Goal: Check status: Check status

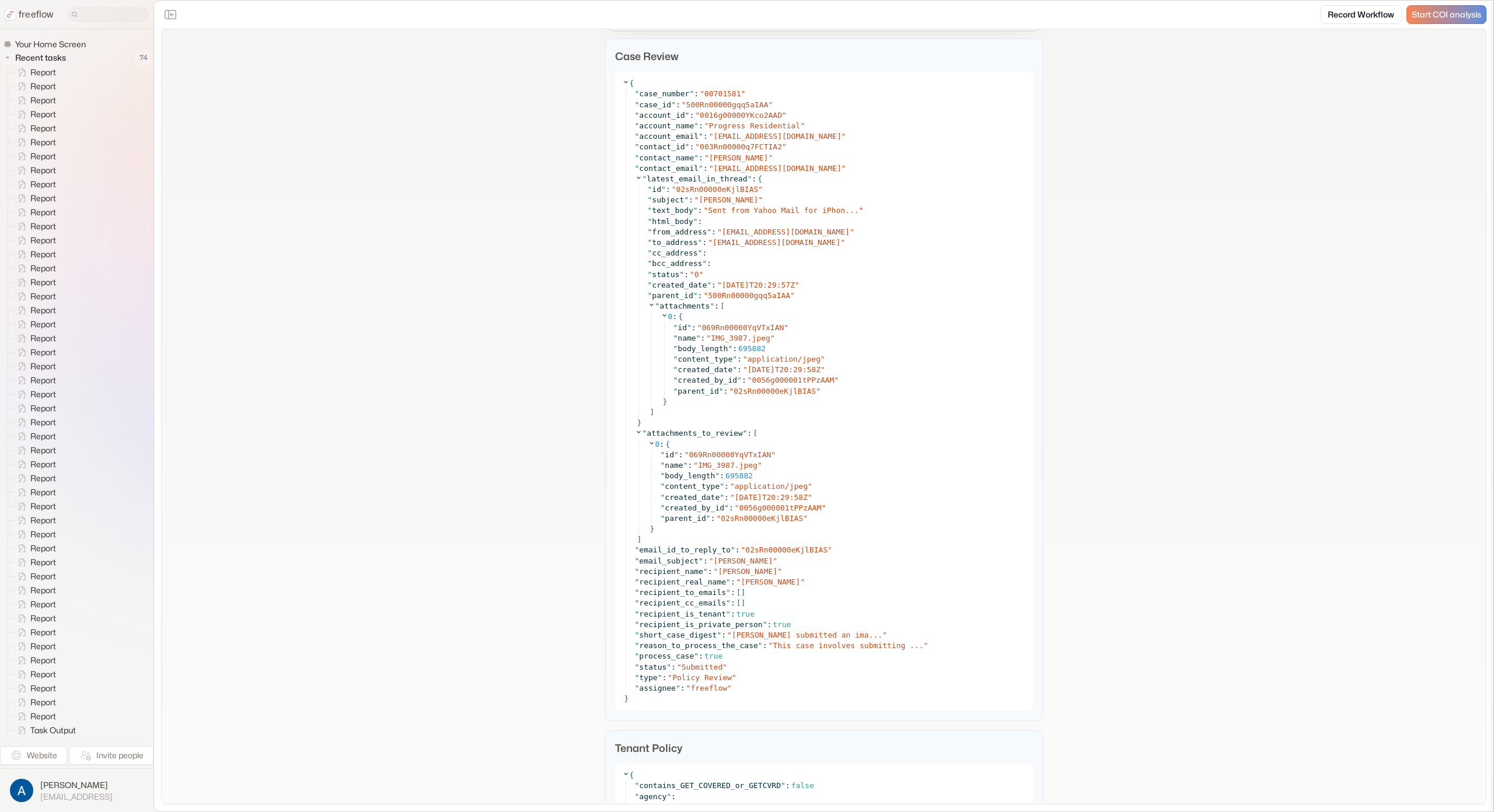
scroll to position [1273, 0]
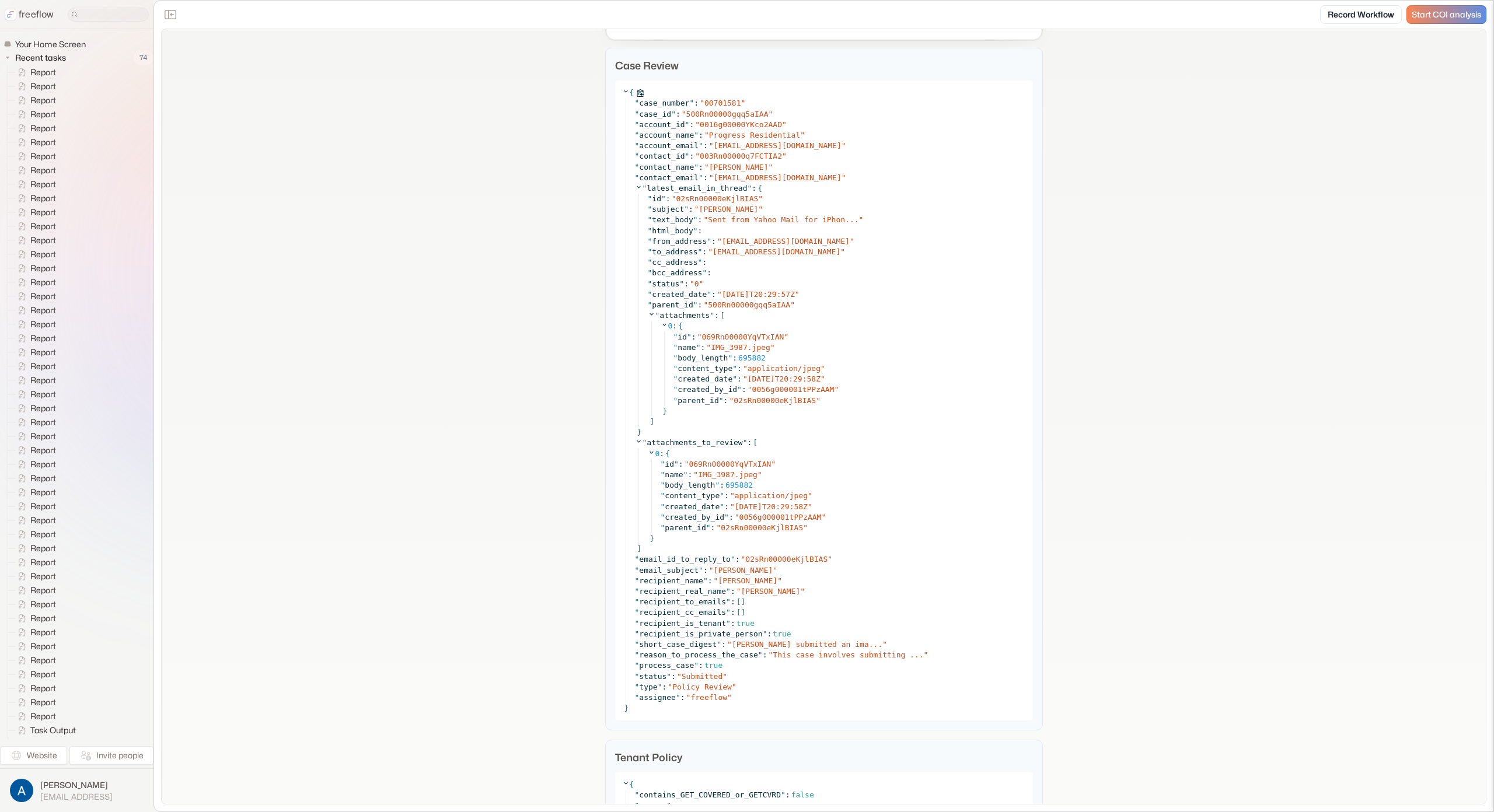
click at [622, 92] on icon at bounding box center [626, 91] width 7 height 7
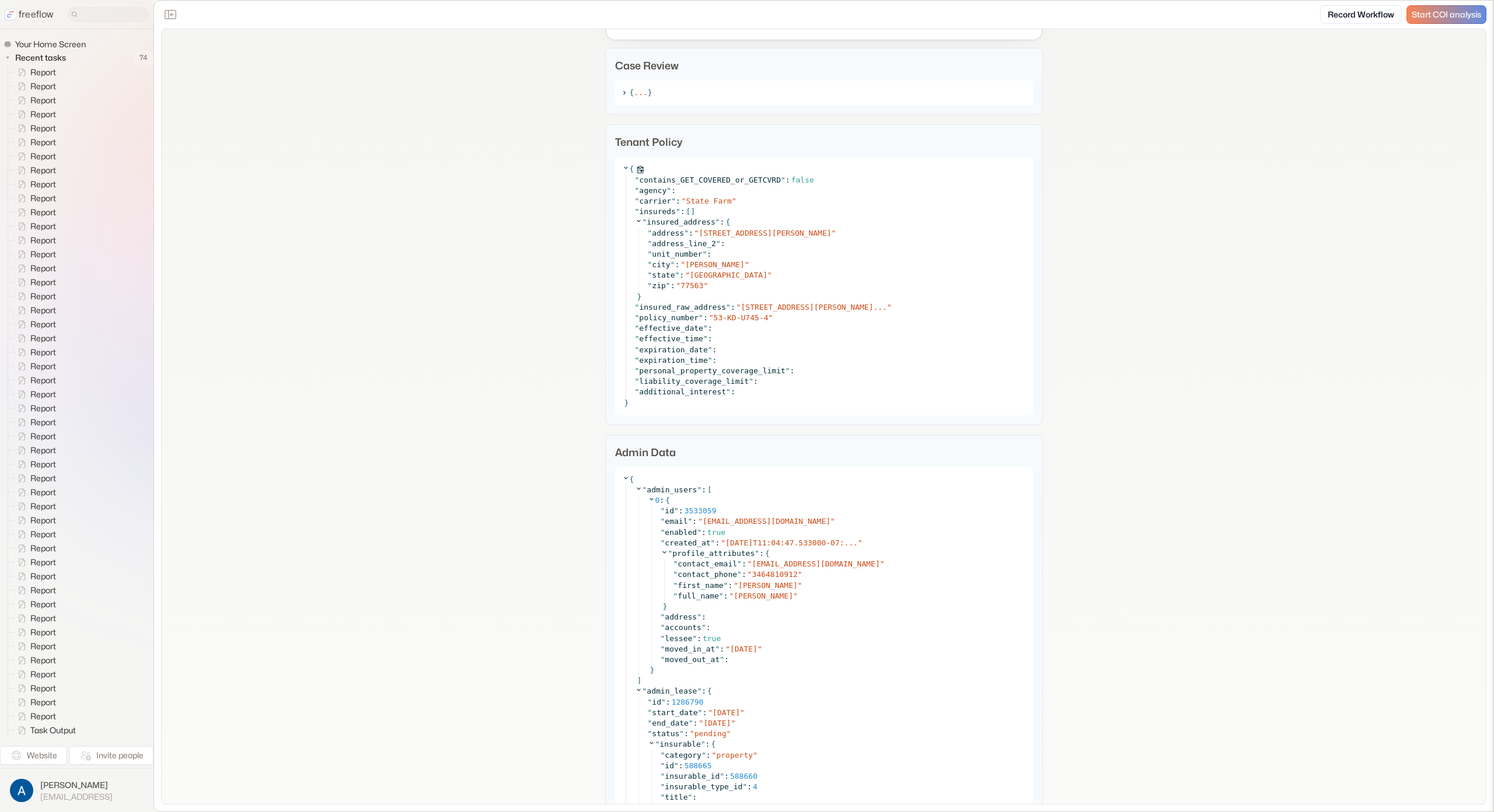
click at [622, 165] on icon at bounding box center [626, 168] width 7 height 7
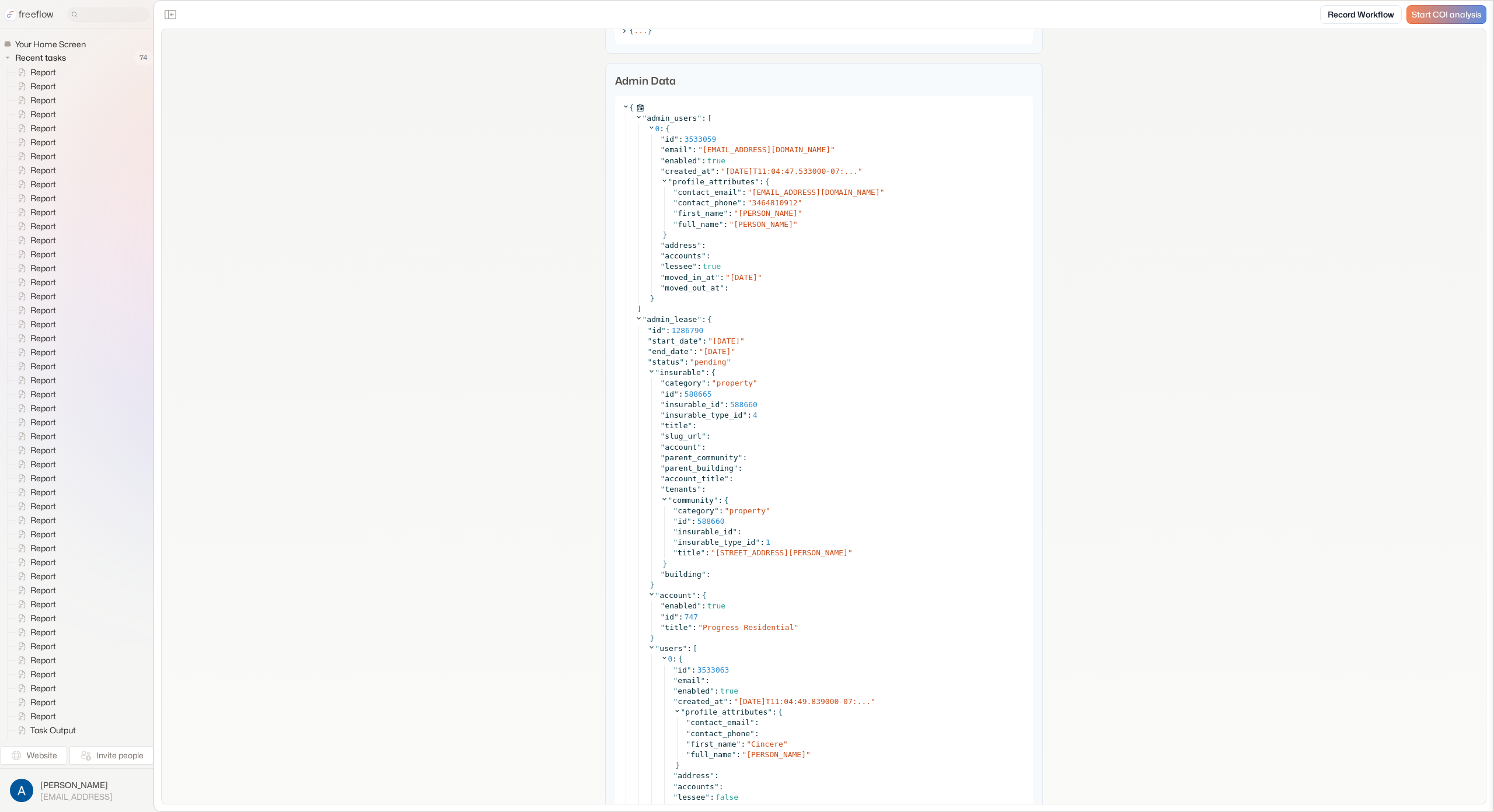
scroll to position [1405, 0]
click at [623, 114] on icon at bounding box center [626, 113] width 7 height 7
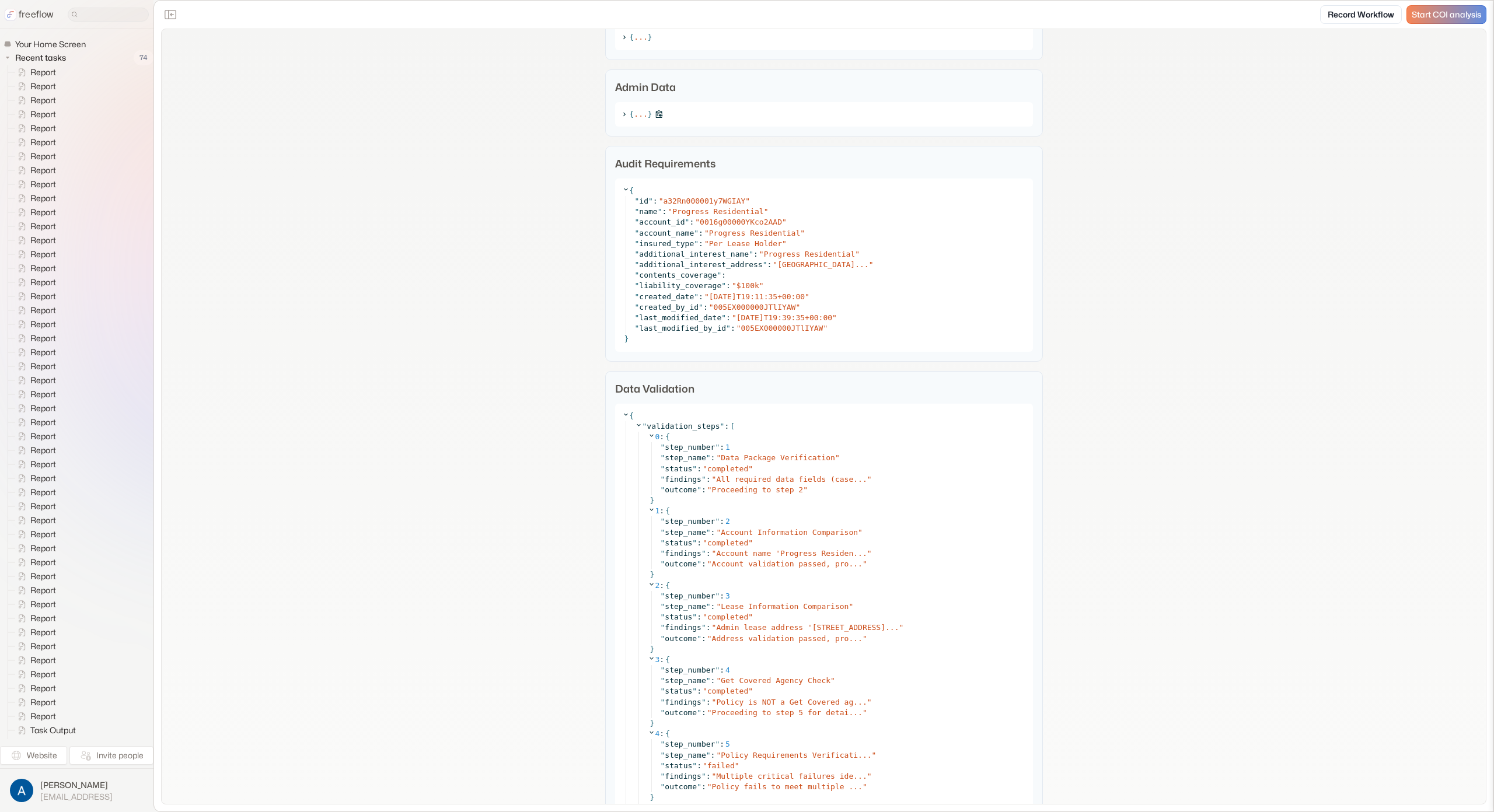
click at [623, 114] on icon at bounding box center [624, 114] width 7 height 7
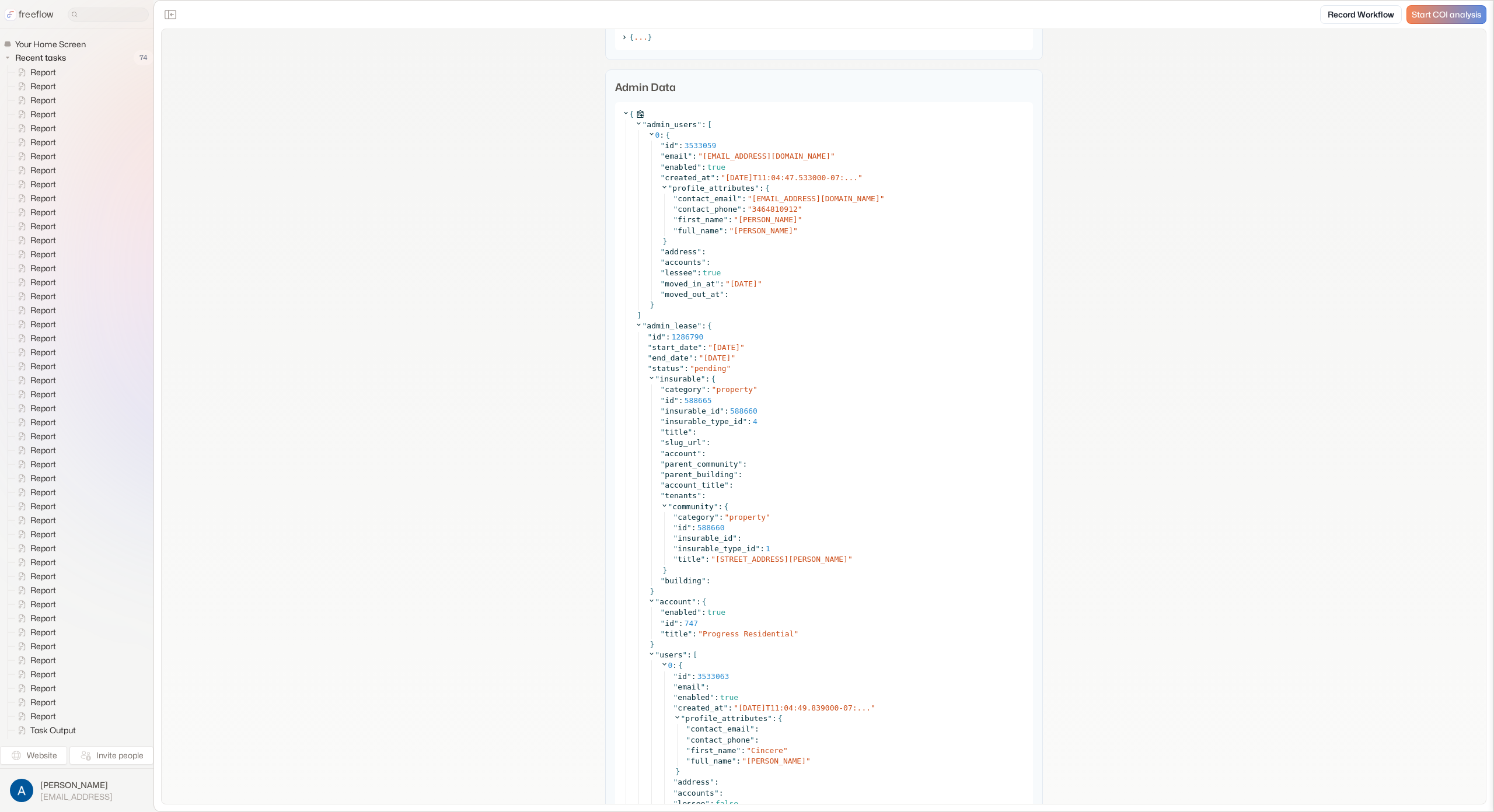
click at [623, 114] on icon at bounding box center [626, 113] width 7 height 7
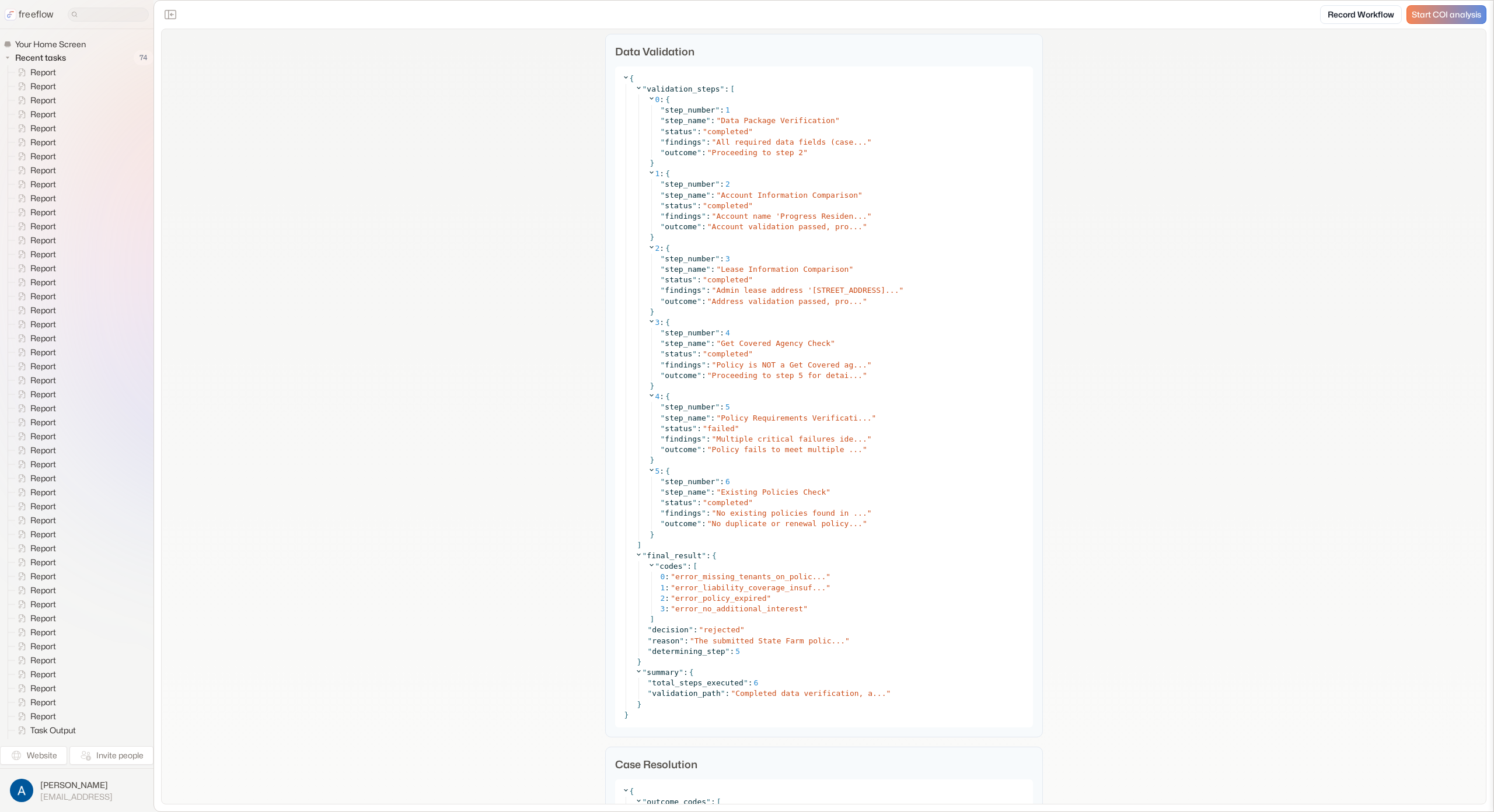
scroll to position [1719, 0]
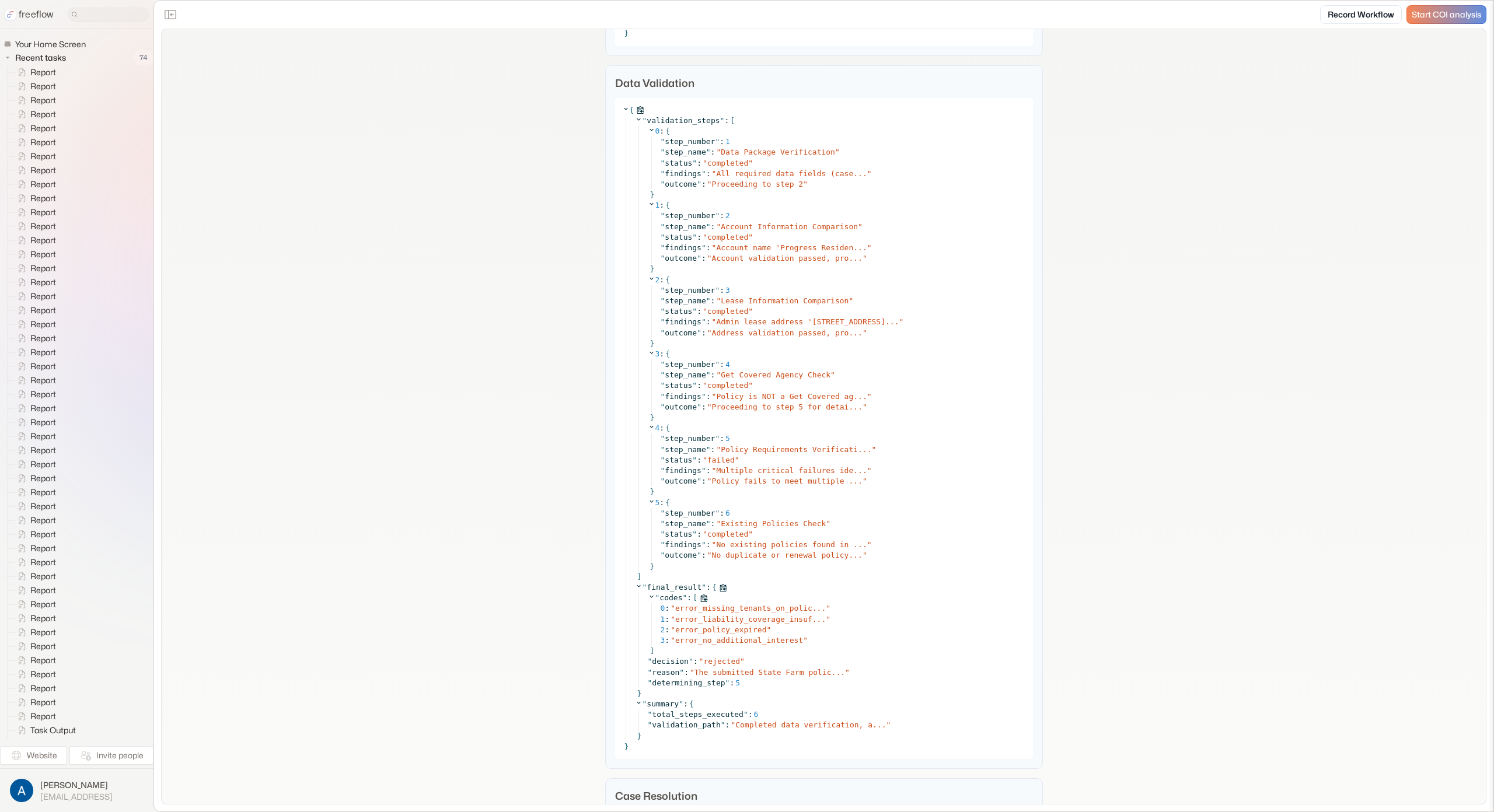
scroll to position [1699, 0]
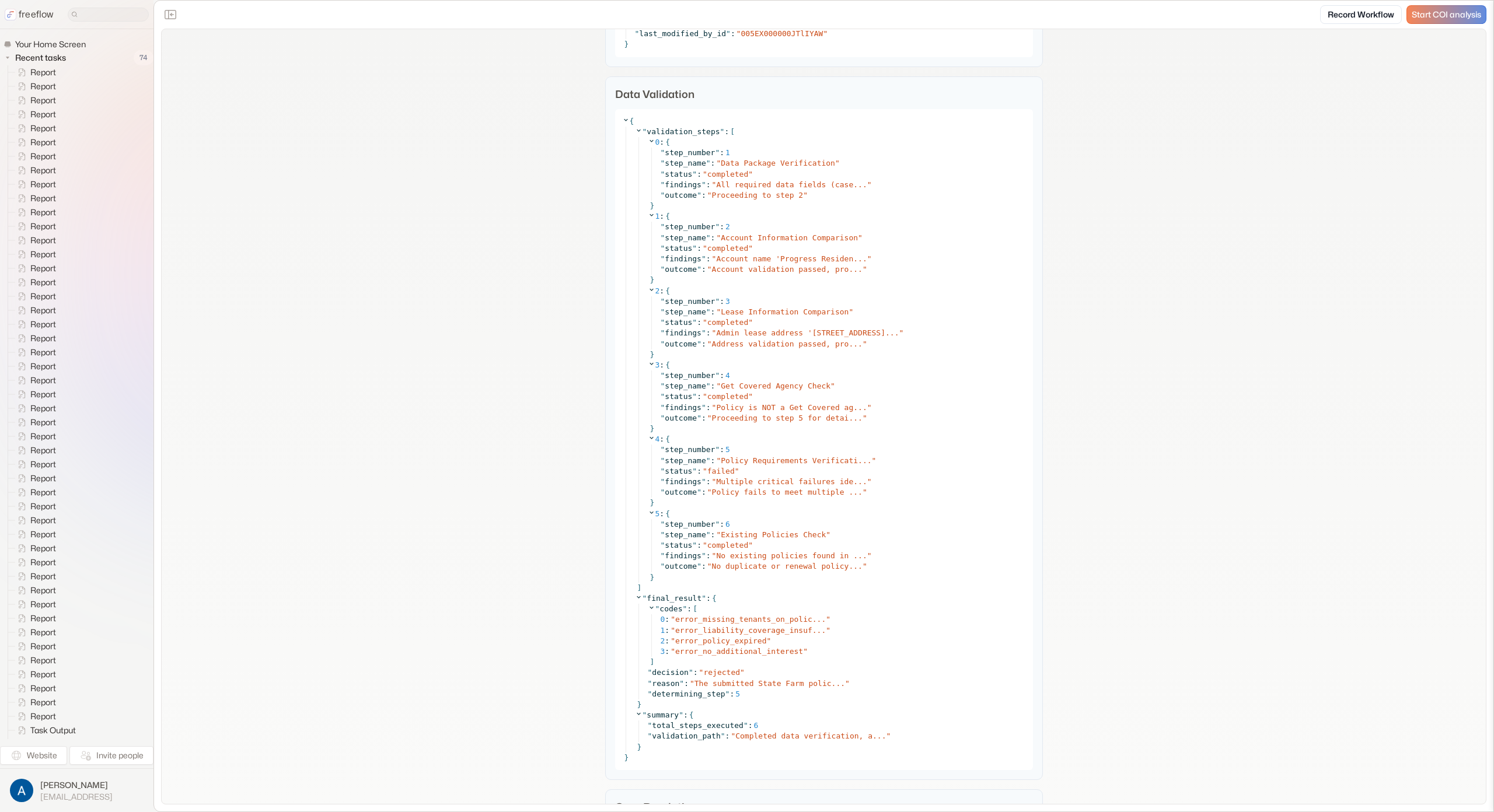
click at [755, 622] on span "error_missing_tenants_on_polic..." at bounding box center [750, 619] width 151 height 9
